Goal: Task Accomplishment & Management: Manage account settings

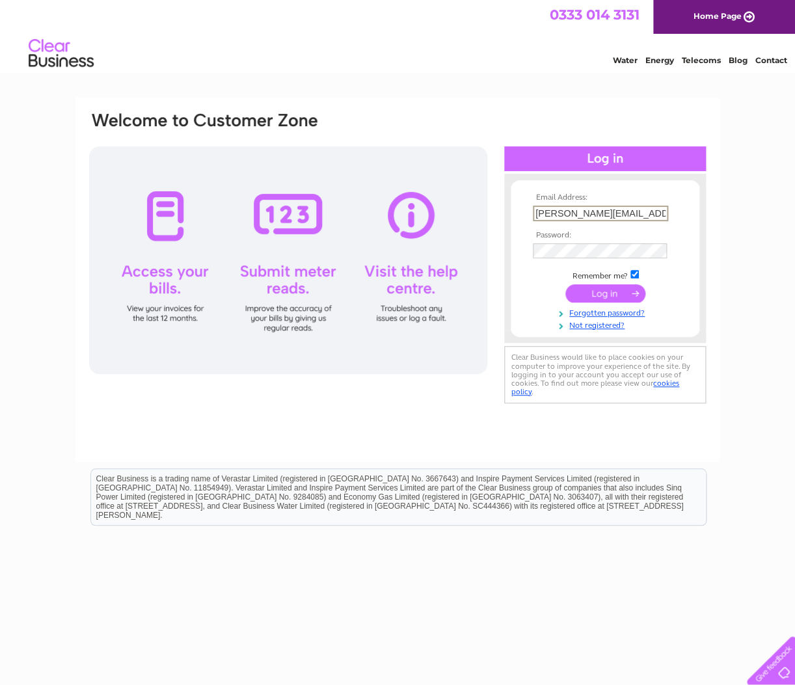
click at [614, 294] on input "submit" at bounding box center [606, 293] width 80 height 18
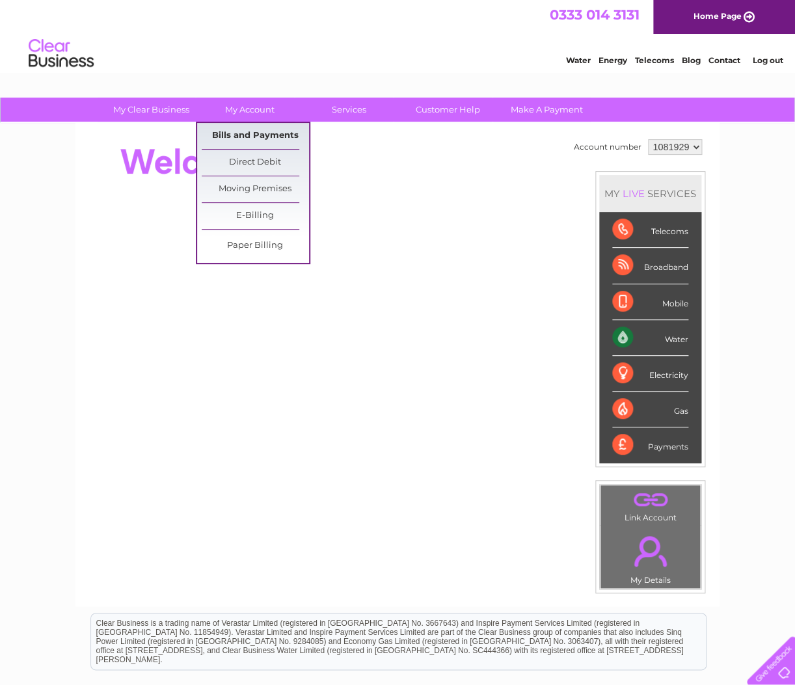
click at [252, 135] on link "Bills and Payments" at bounding box center [255, 136] width 107 height 26
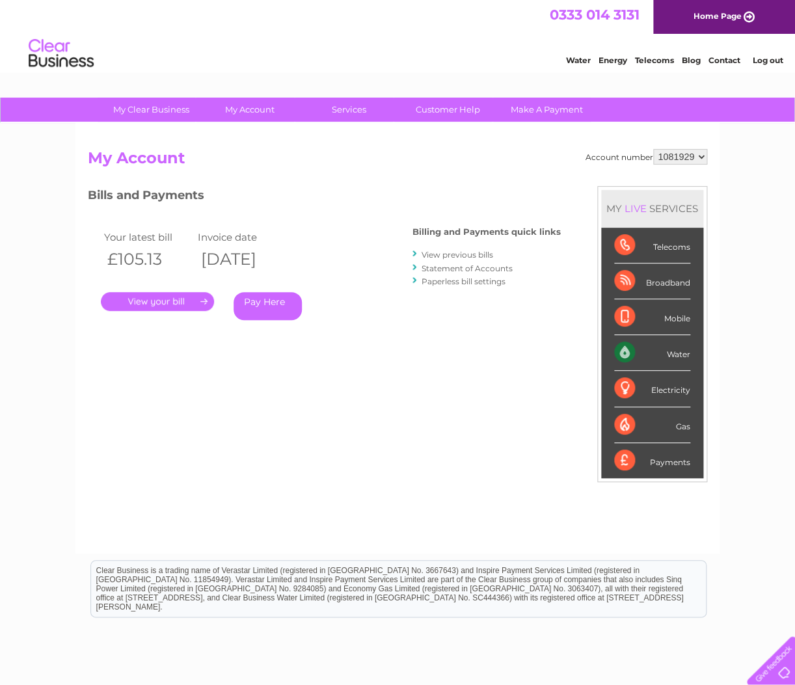
click at [170, 305] on link "." at bounding box center [157, 301] width 113 height 19
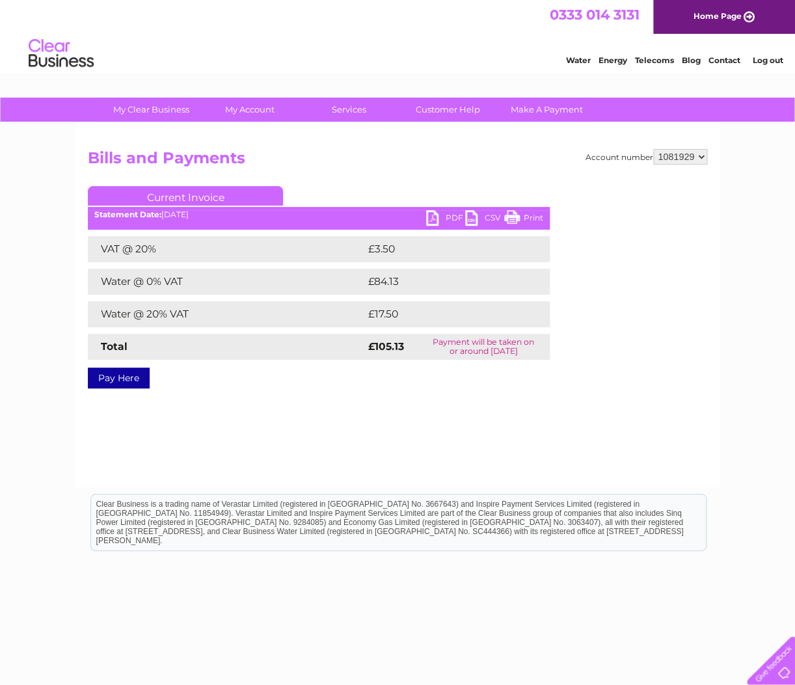
click at [452, 217] on link "PDF" at bounding box center [445, 219] width 39 height 19
